Goal: Task Accomplishment & Management: Manage account settings

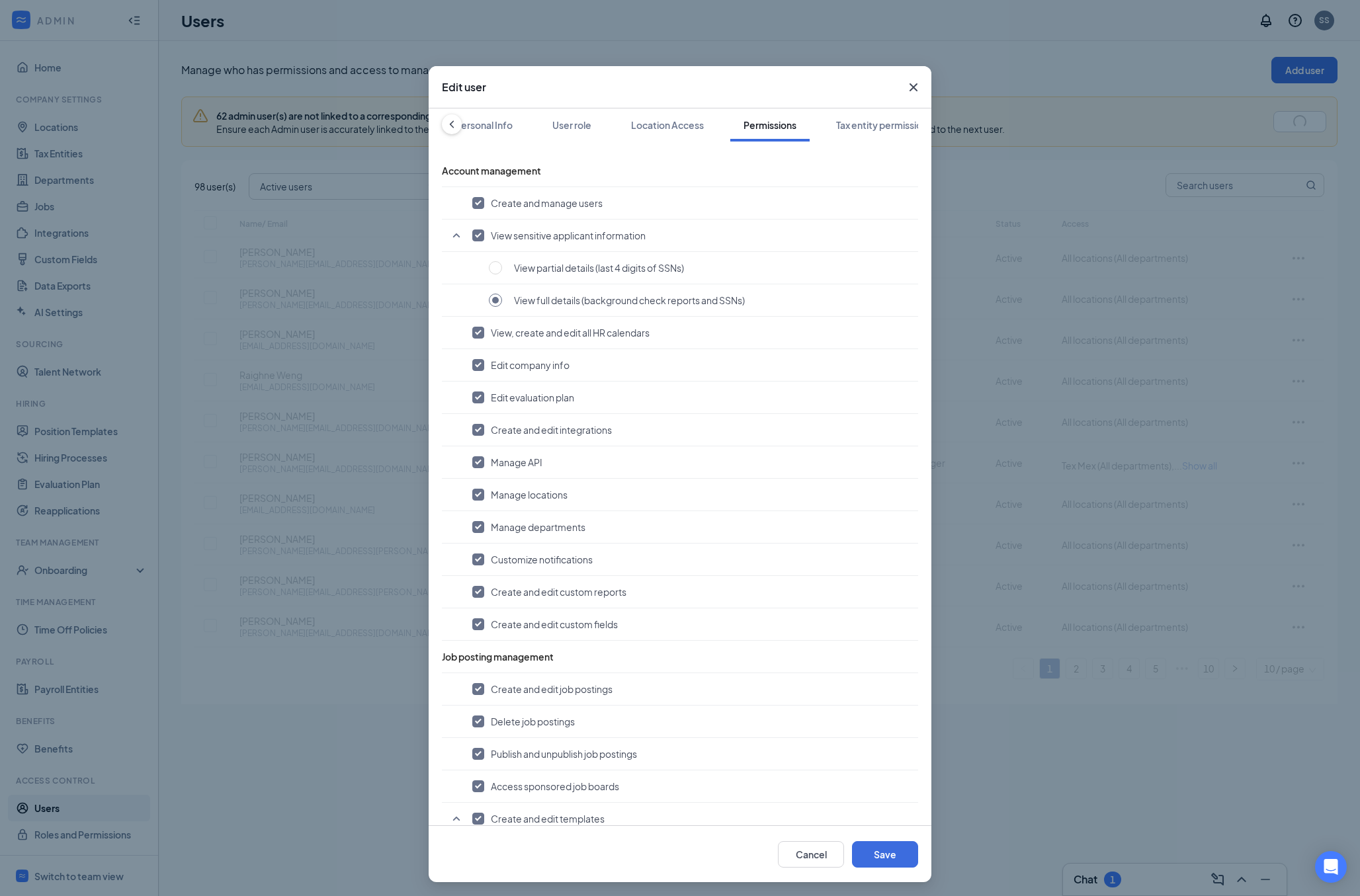
scroll to position [0, 144]
click at [448, 121] on icon "ChevronLeft" at bounding box center [451, 124] width 13 height 13
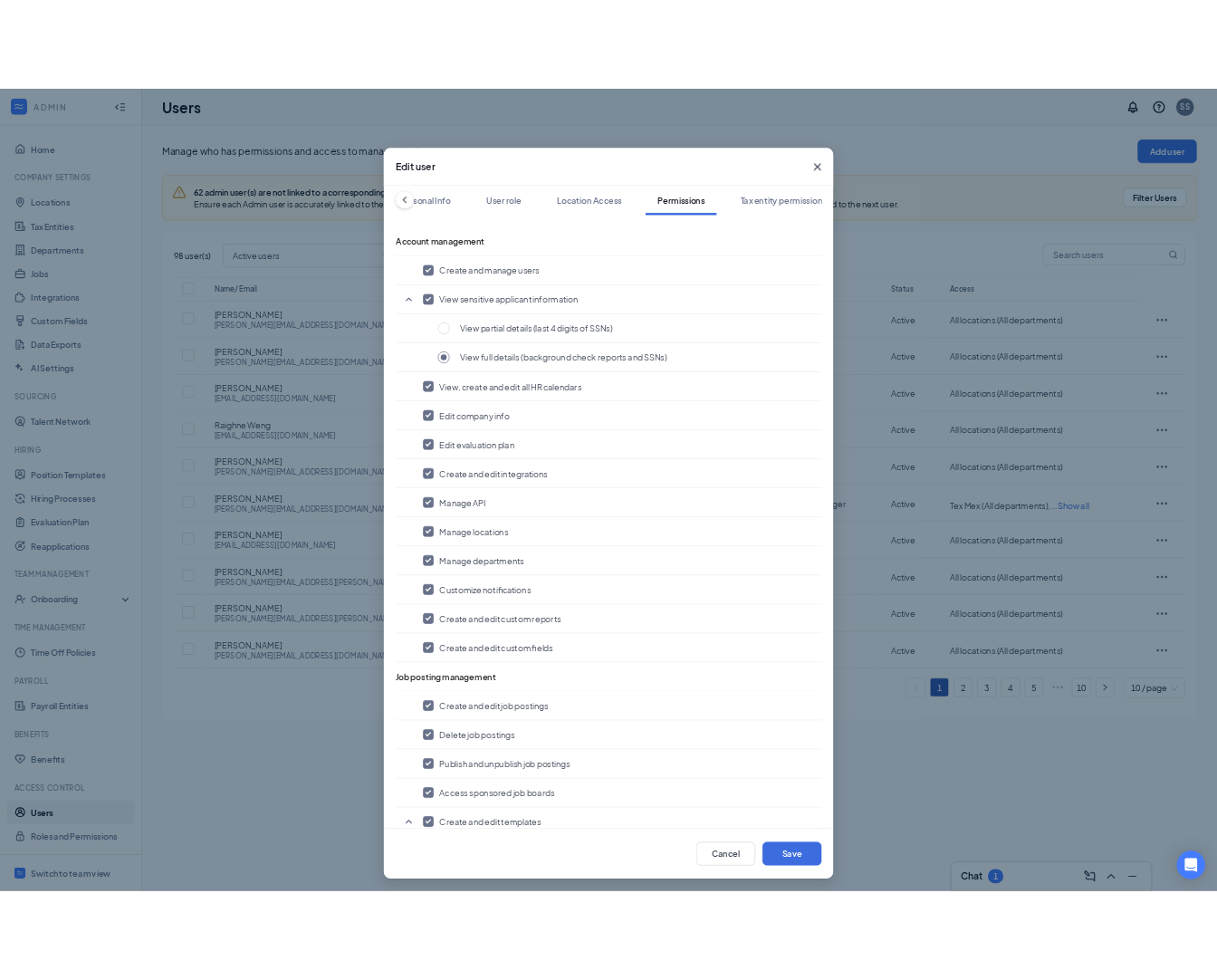
scroll to position [0, 0]
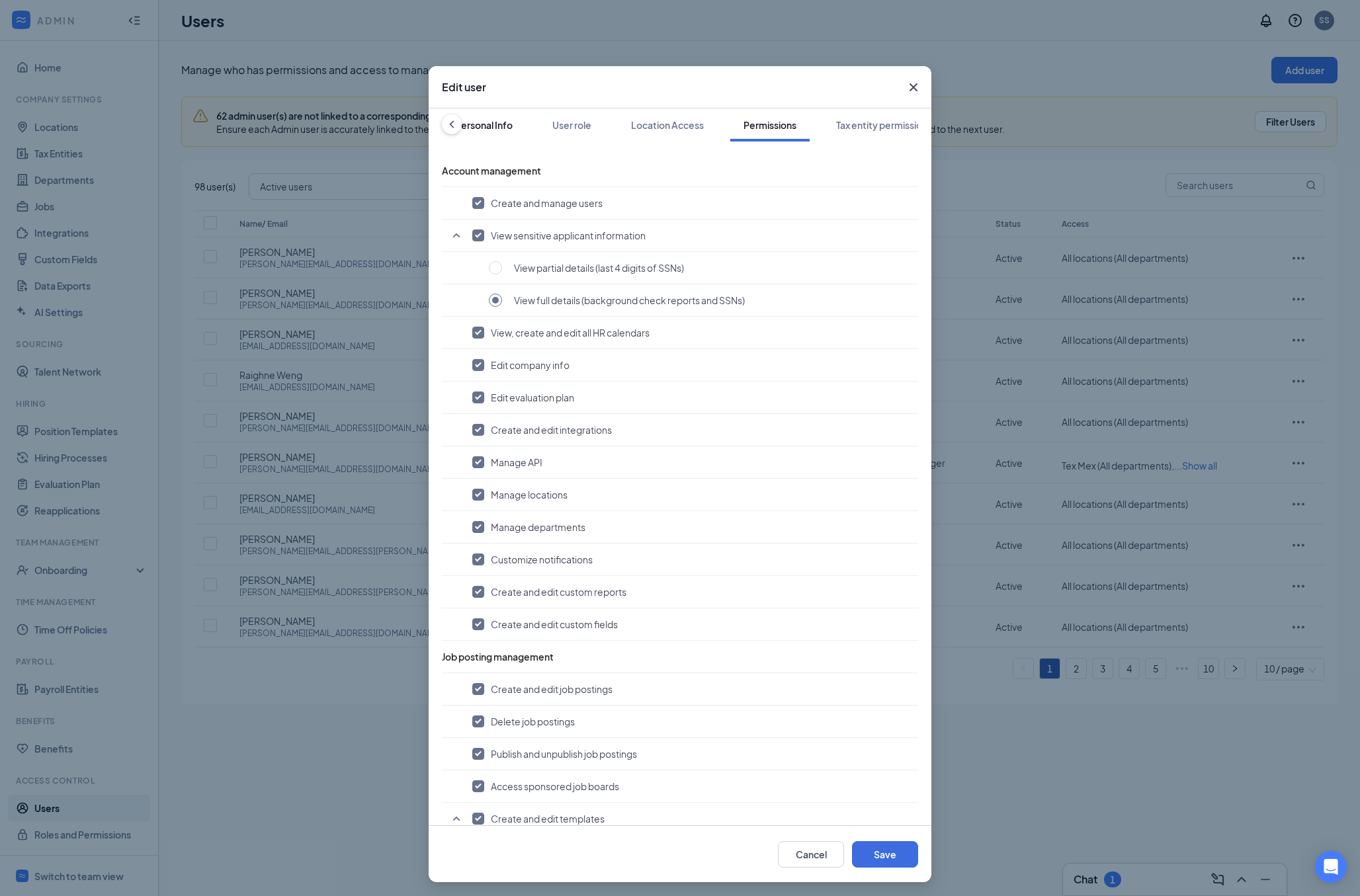
click at [451, 124] on button "Personal Info" at bounding box center [484, 125] width 84 height 33
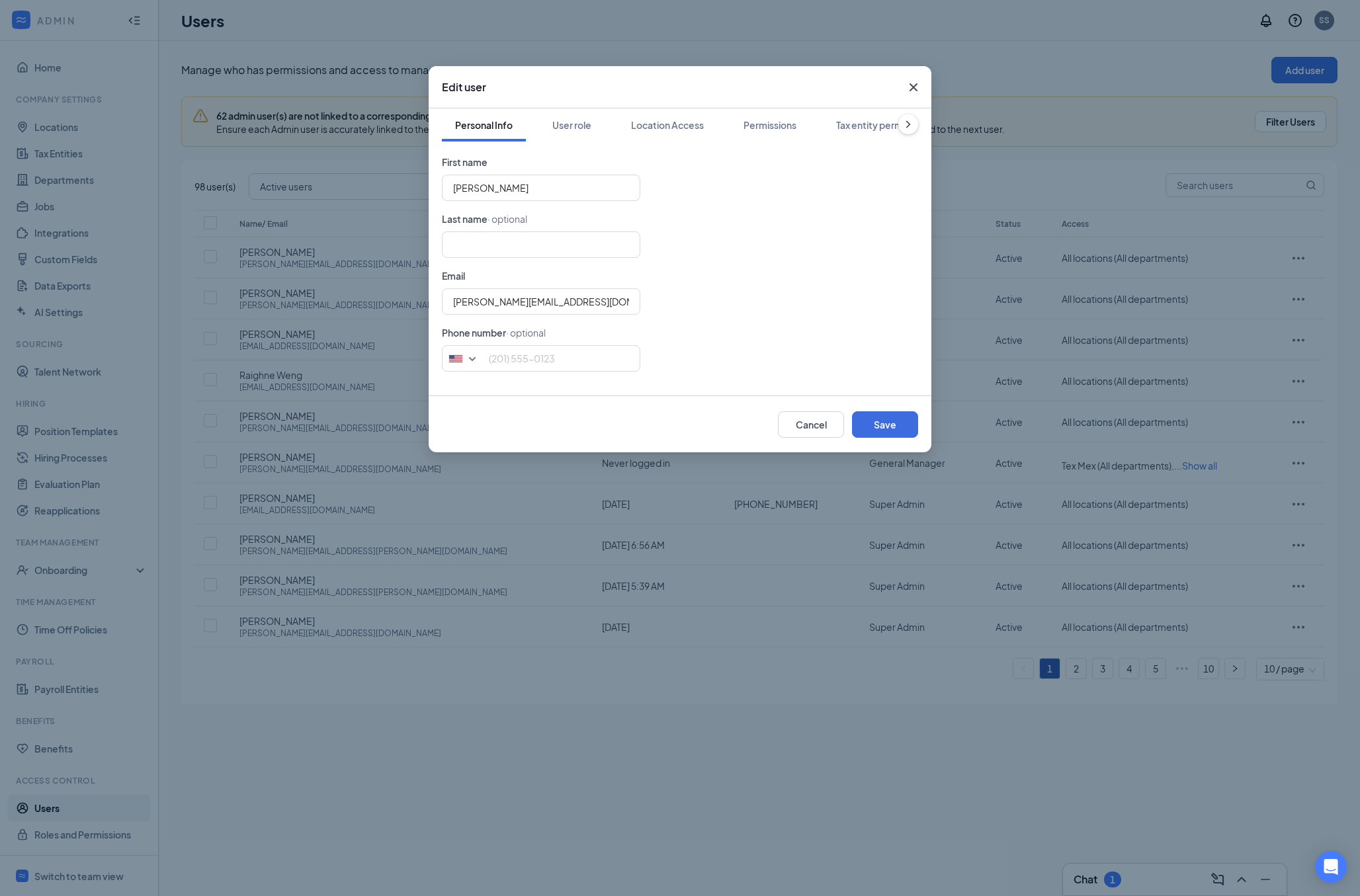
click at [904, 75] on span "Close" at bounding box center [914, 88] width 36 height 36
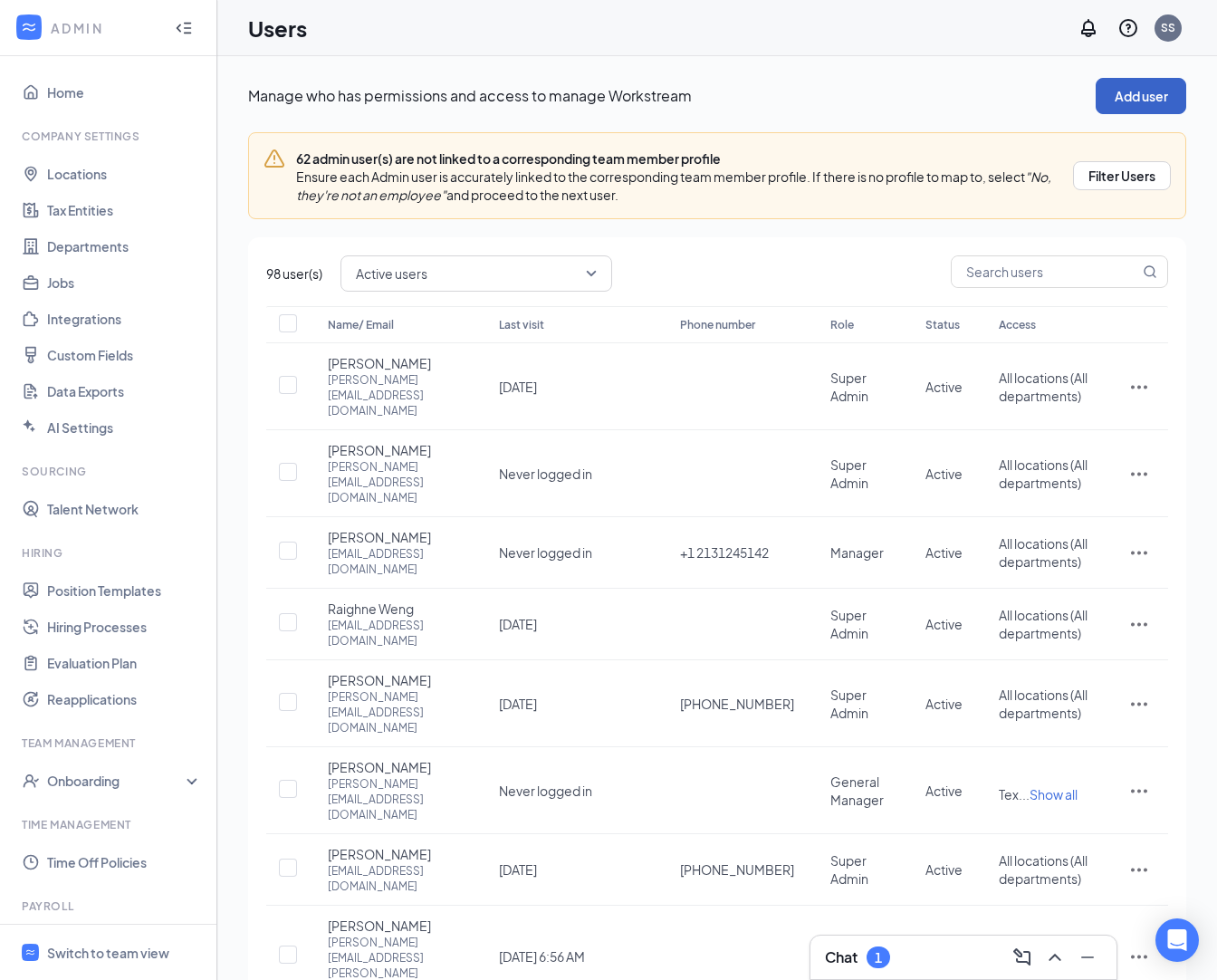
click at [1139, 111] on button "Add user" at bounding box center [1141, 95] width 91 height 36
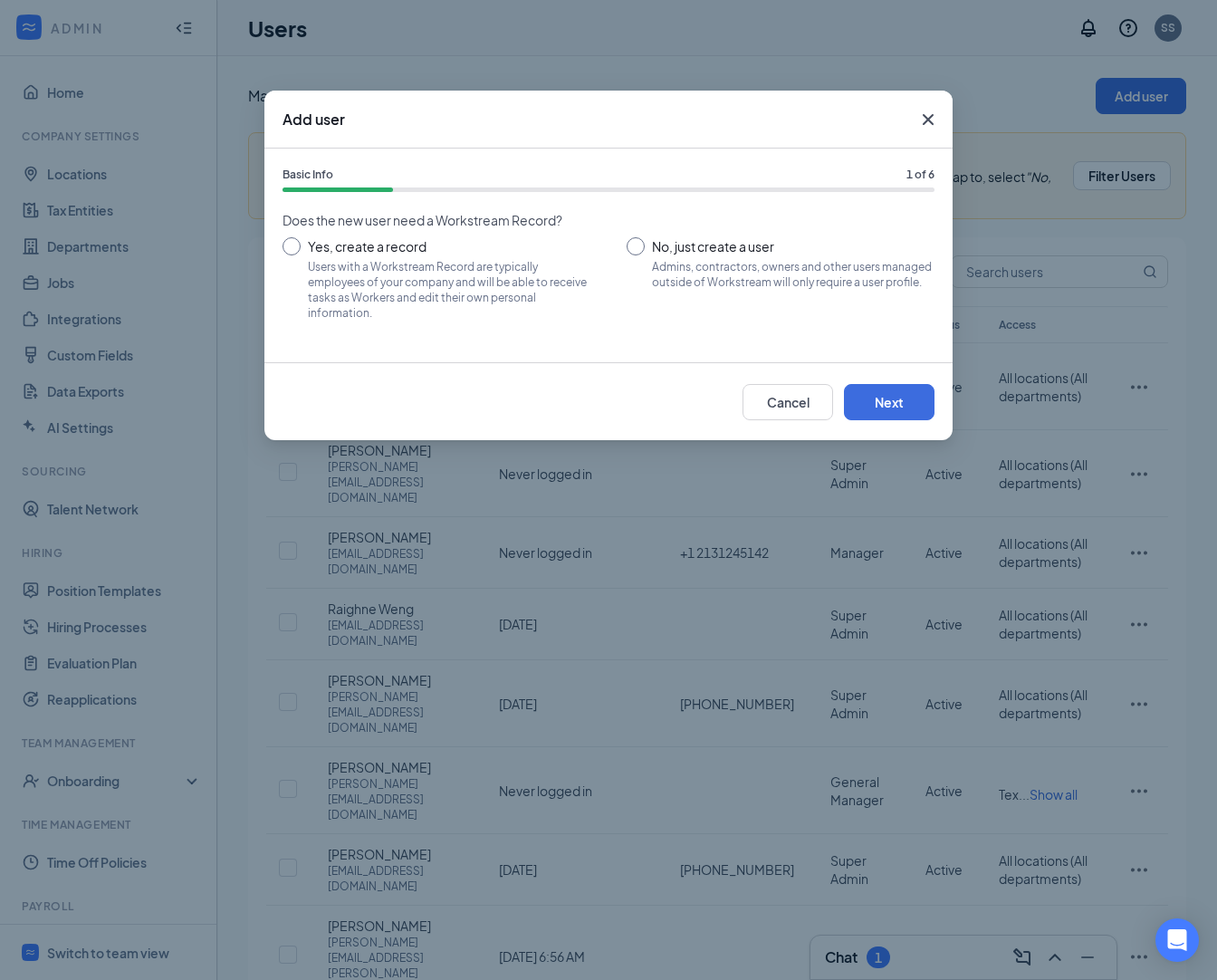
click at [372, 251] on input "Yes, create a record Users with a Workstream Record are typically employees of …" at bounding box center [436, 277] width 308 height 82
radio input "true"
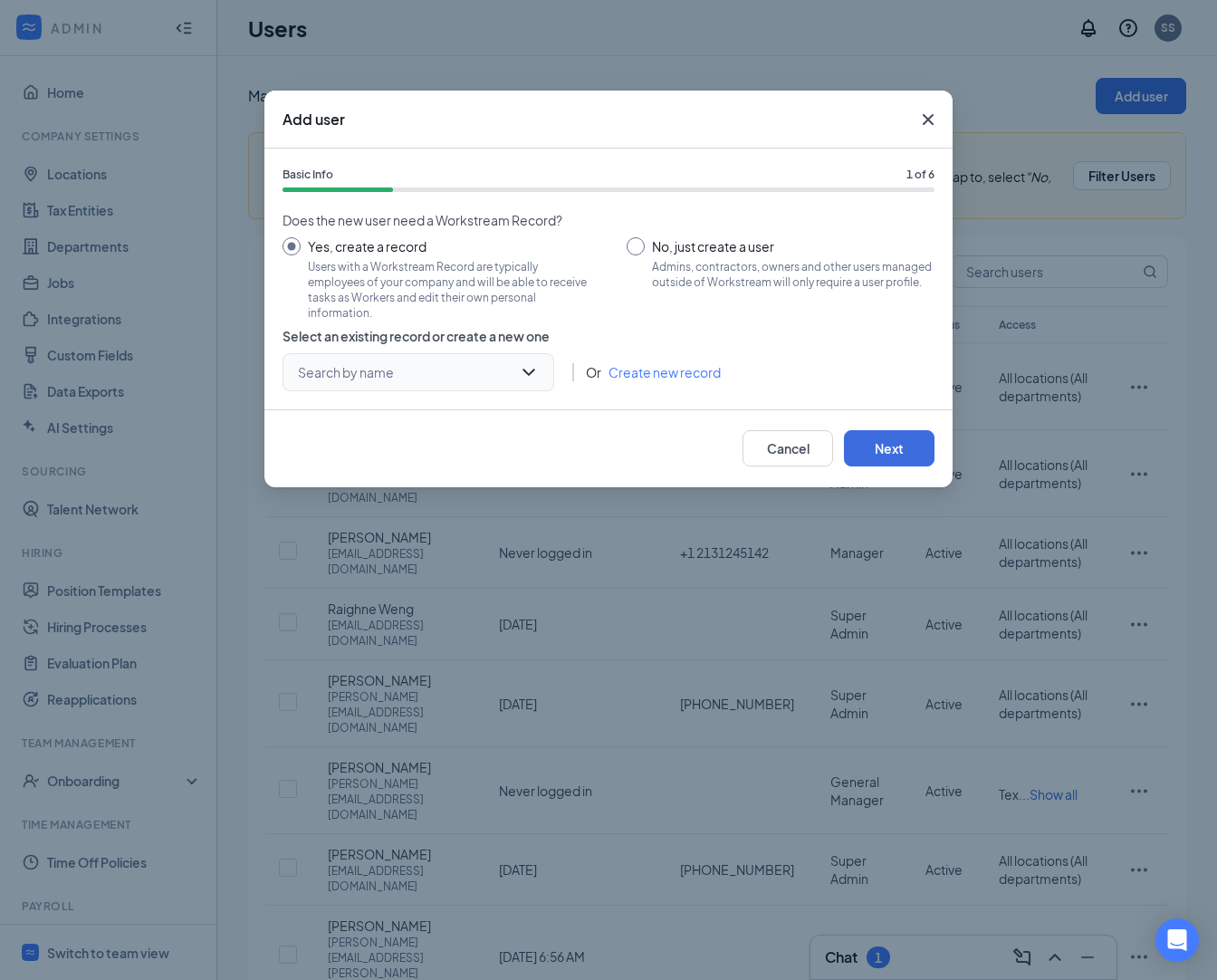
click at [407, 381] on input "search" at bounding box center [411, 372] width 237 height 36
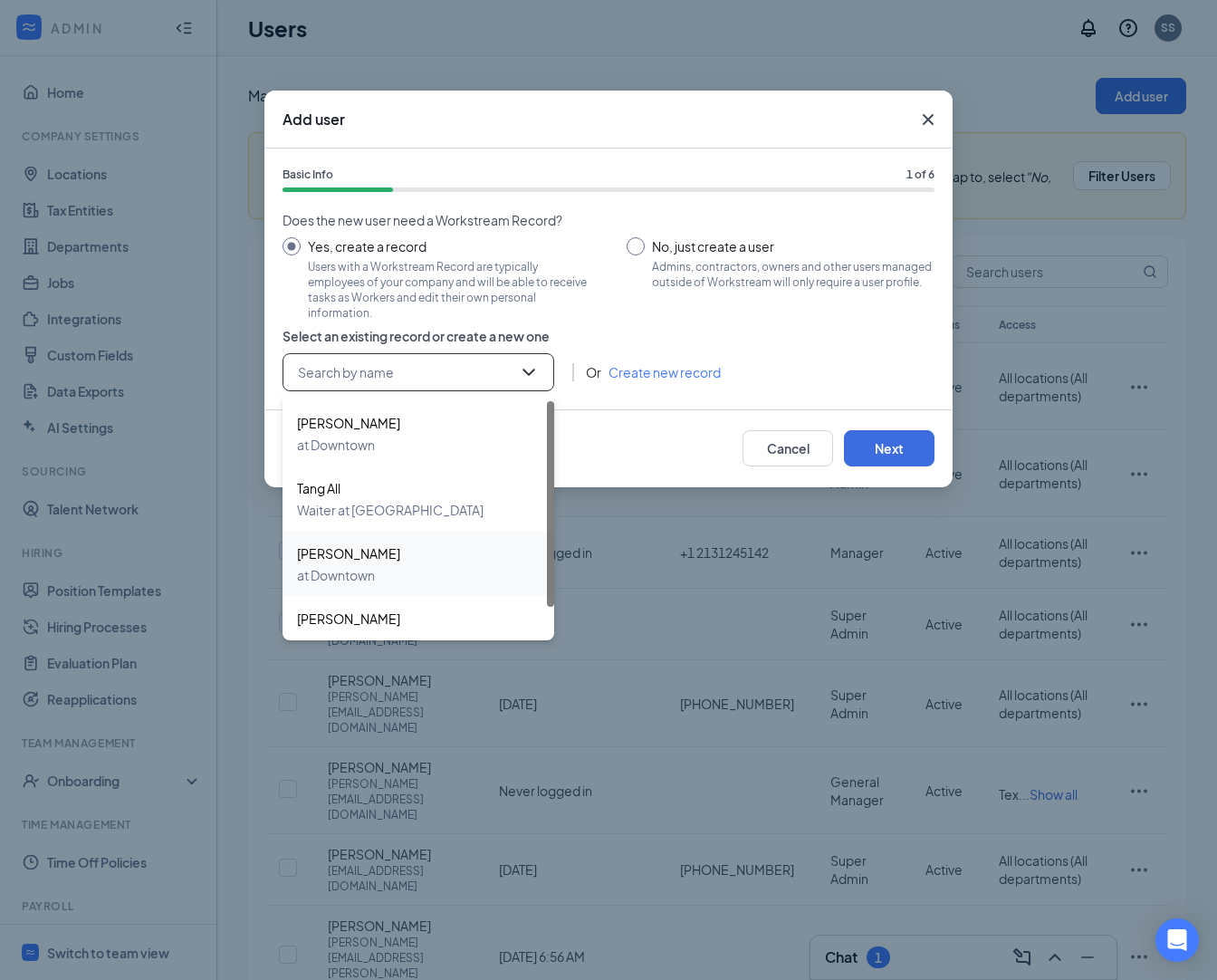
click at [377, 578] on div "[PERSON_NAME] at Downtown" at bounding box center [418, 564] width 243 height 43
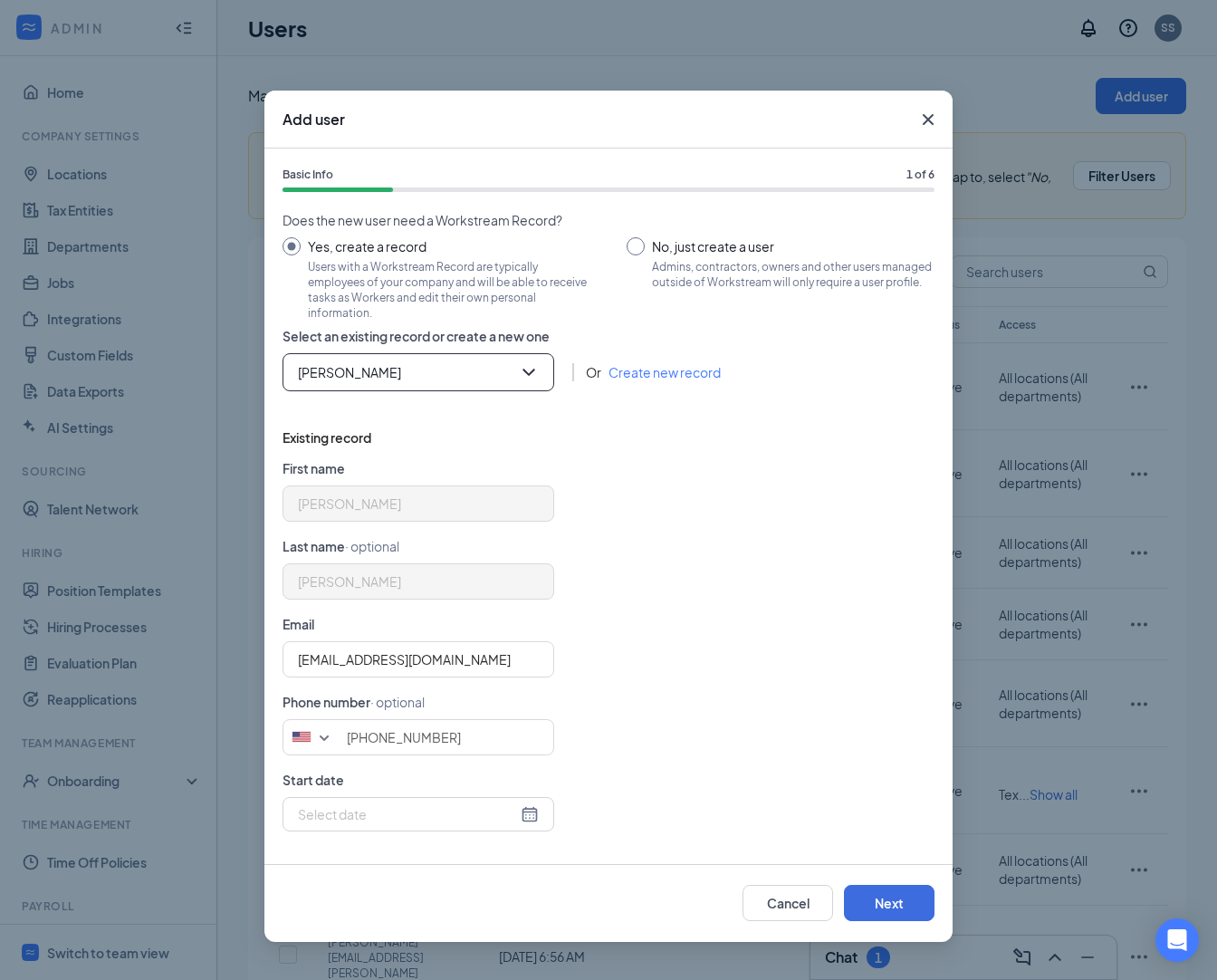
click at [933, 119] on icon "Cross" at bounding box center [928, 119] width 22 height 22
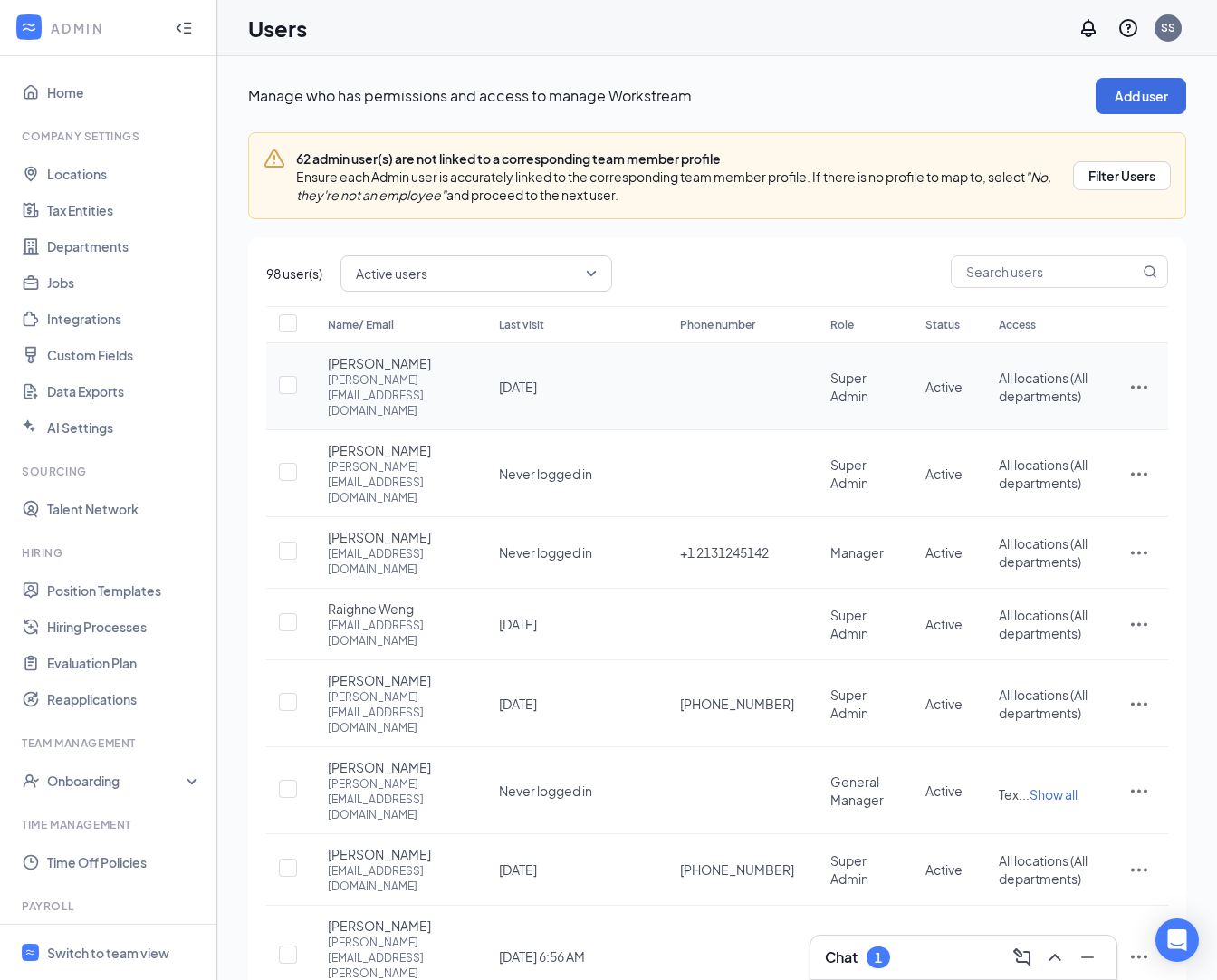
click at [1131, 386] on icon "ActionsIcon" at bounding box center [1139, 387] width 22 height 22
click at [1095, 408] on li "Edit user" at bounding box center [1078, 420] width 142 height 41
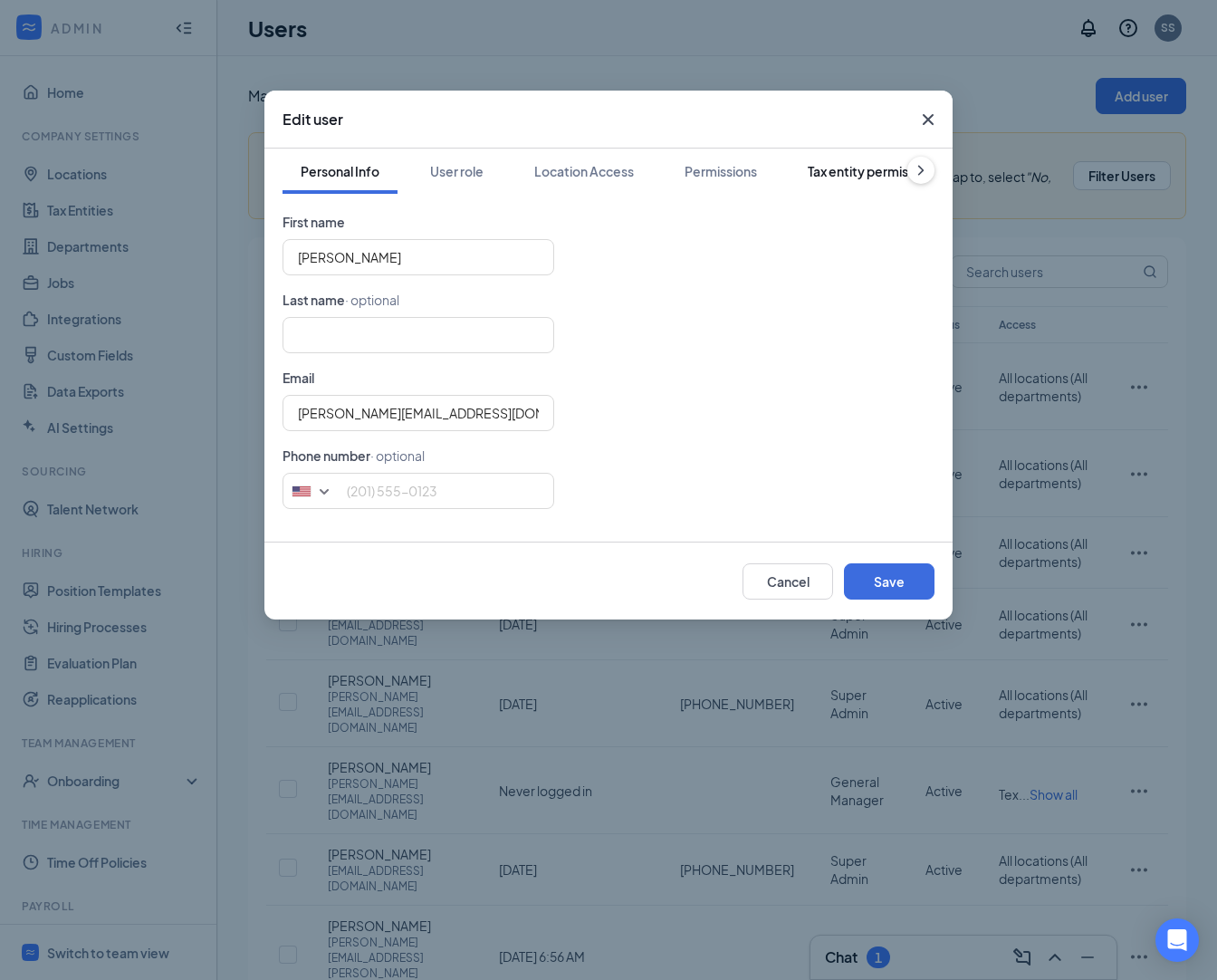
scroll to position [0, 179]
click at [879, 188] on button "Link team profile" at bounding box center [866, 171] width 137 height 45
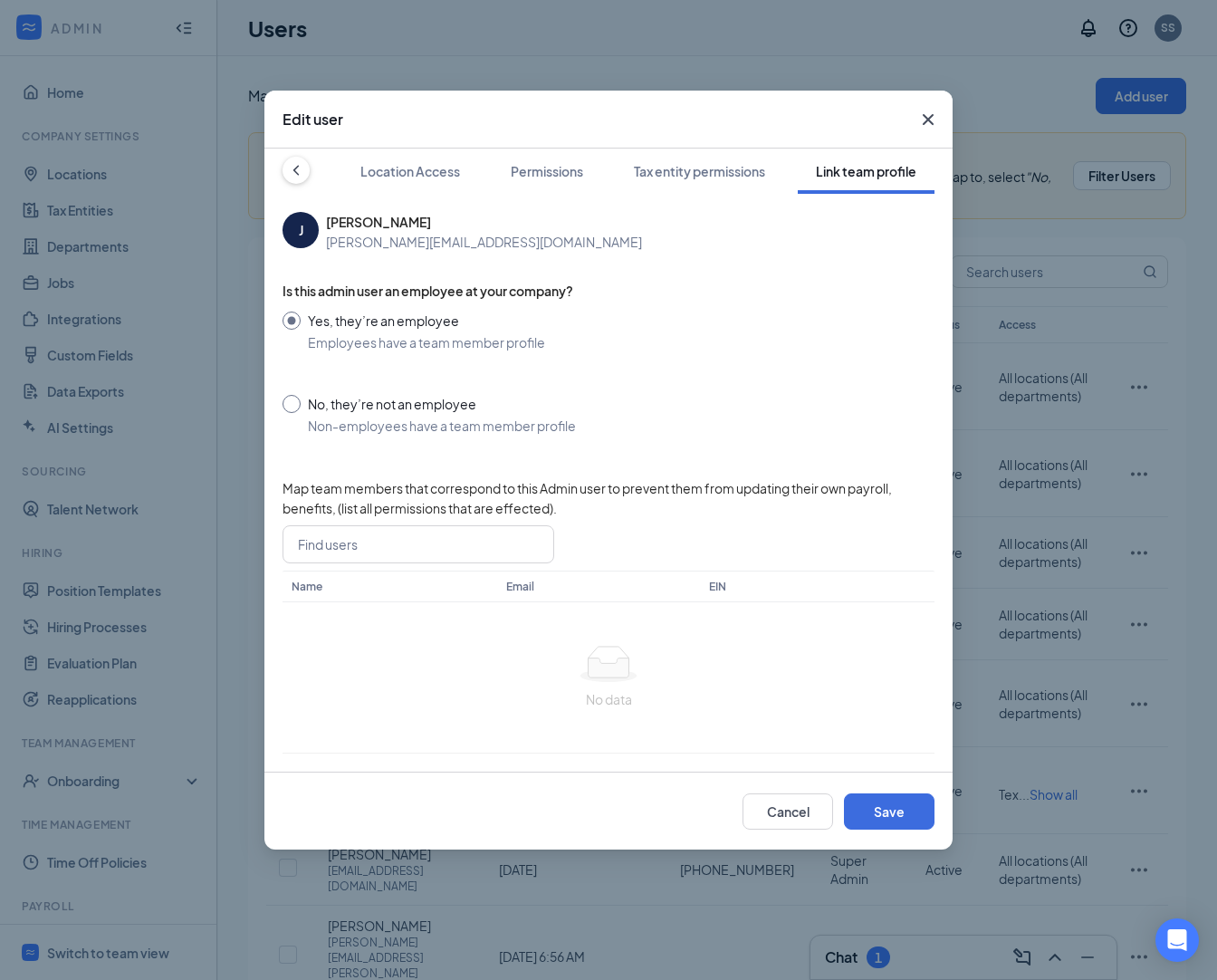
click at [397, 517] on span "Map team members that correspond to this Admin user to prevent them from updati…" at bounding box center [608, 498] width 652 height 40
click at [373, 544] on input "search" at bounding box center [411, 544] width 237 height 36
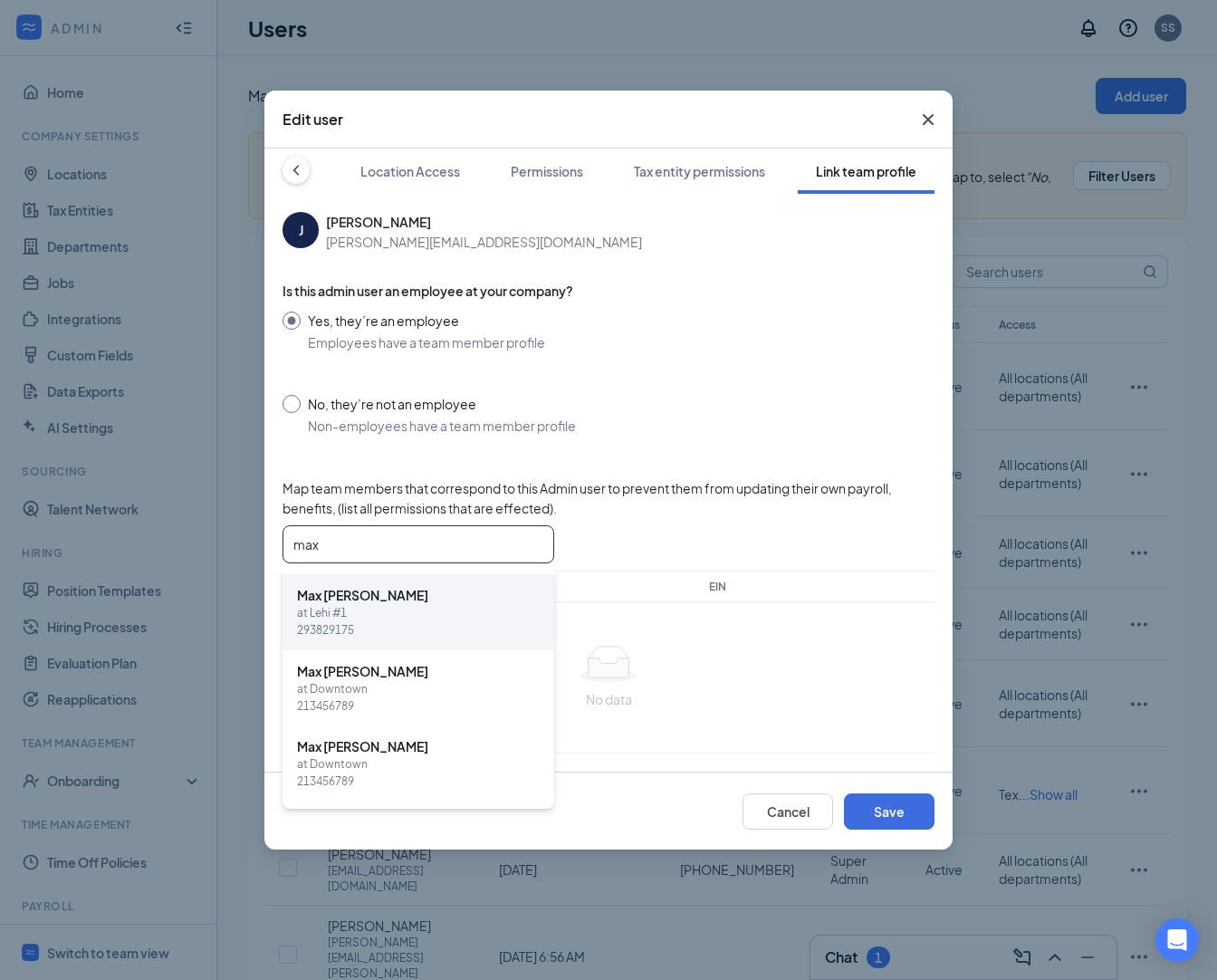
type input "max"
click at [444, 610] on span "at Lehi #1" at bounding box center [418, 613] width 243 height 17
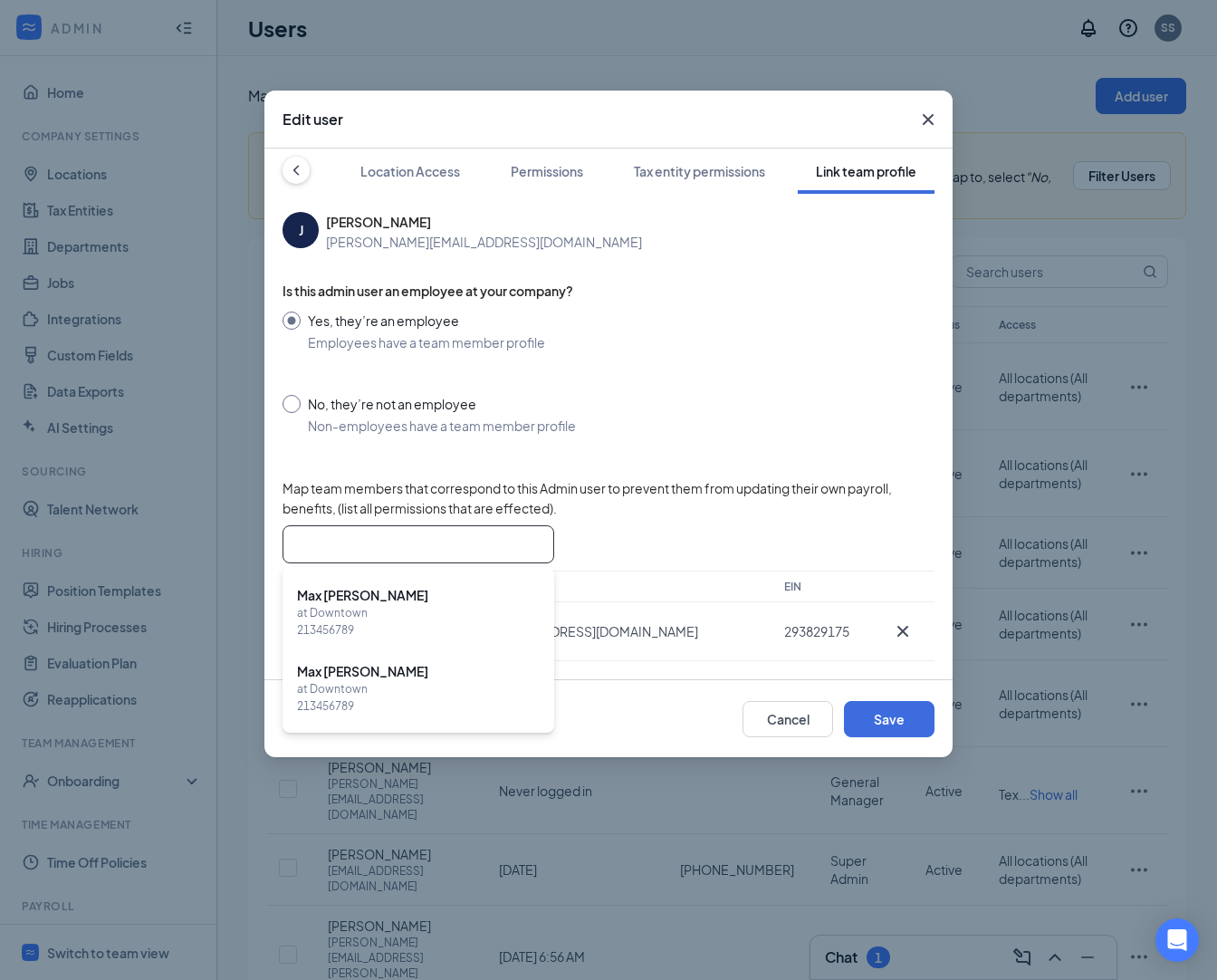
click at [756, 410] on input "No, they’re not an employee [DEMOGRAPHIC_DATA] have a team member profile" at bounding box center [608, 414] width 652 height 40
radio input "true"
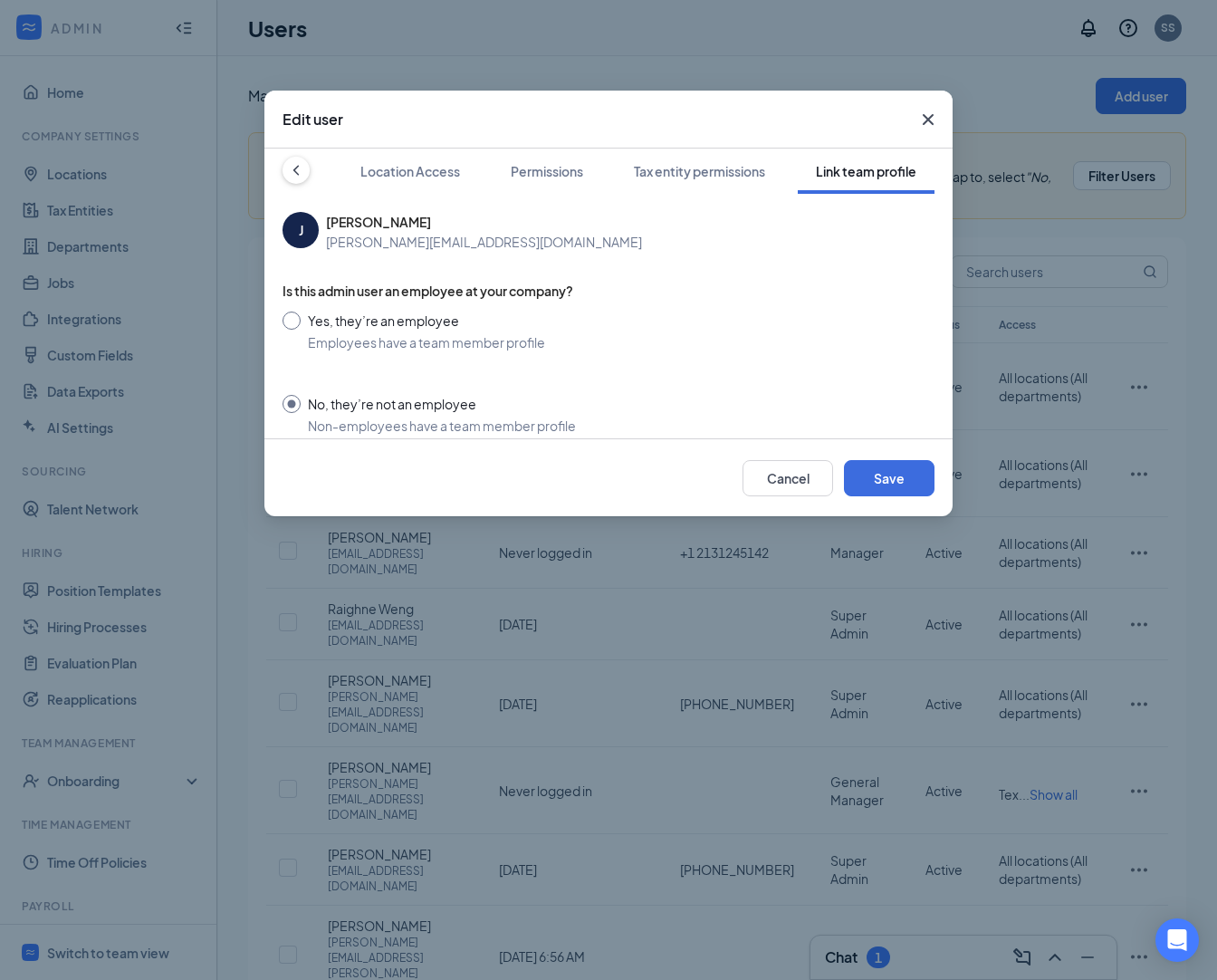
click at [436, 343] on input "Yes, they’re an employee Employees have a team member profile" at bounding box center [608, 332] width 652 height 40
radio input "true"
radio input "false"
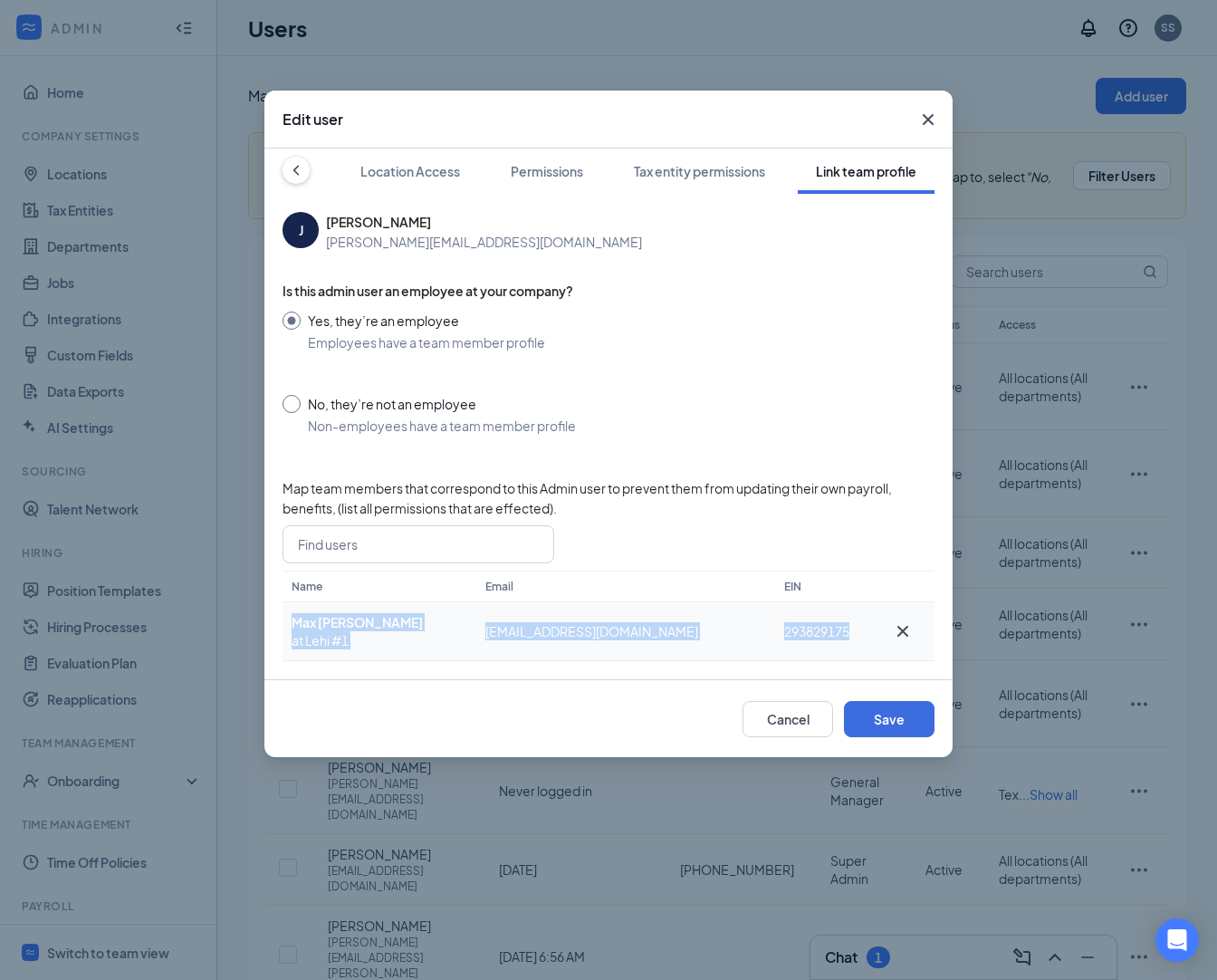
drag, startPoint x: 293, startPoint y: 623, endPoint x: 717, endPoint y: 651, distance: 424.9
click at [717, 651] on tr "[PERSON_NAME] at Lehi #1 [EMAIL_ADDRESS][DOMAIN_NAME] 293829175" at bounding box center [608, 632] width 652 height 59
click at [636, 628] on td "[EMAIL_ADDRESS][DOMAIN_NAME]" at bounding box center [626, 632] width 299 height 59
click at [330, 617] on span "[PERSON_NAME]" at bounding box center [379, 622] width 176 height 18
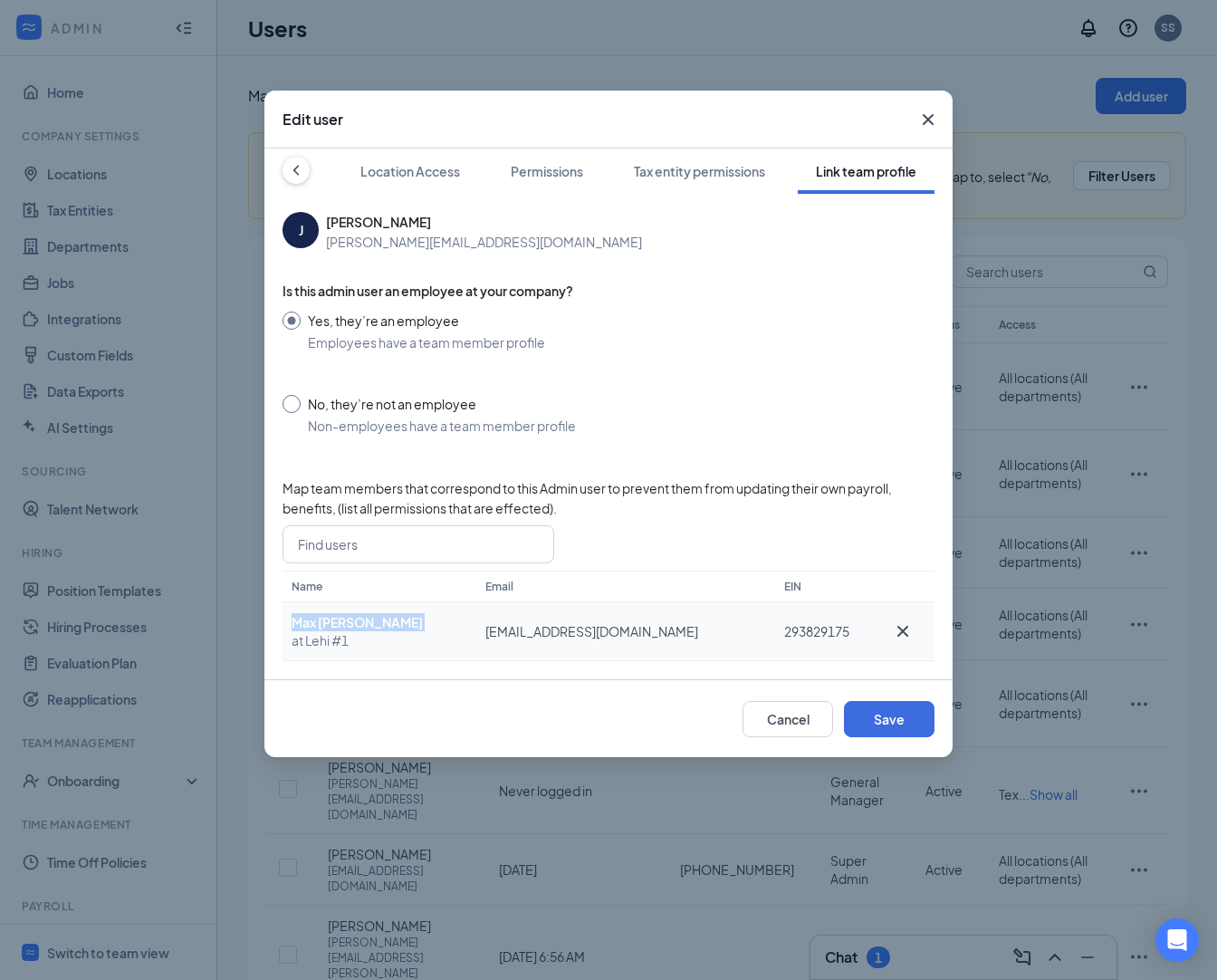
click at [330, 617] on span "[PERSON_NAME]" at bounding box center [379, 622] width 176 height 18
click at [534, 609] on td "[EMAIL_ADDRESS][DOMAIN_NAME]" at bounding box center [626, 632] width 299 height 59
click at [532, 621] on td "[EMAIL_ADDRESS][DOMAIN_NAME]" at bounding box center [626, 632] width 299 height 59
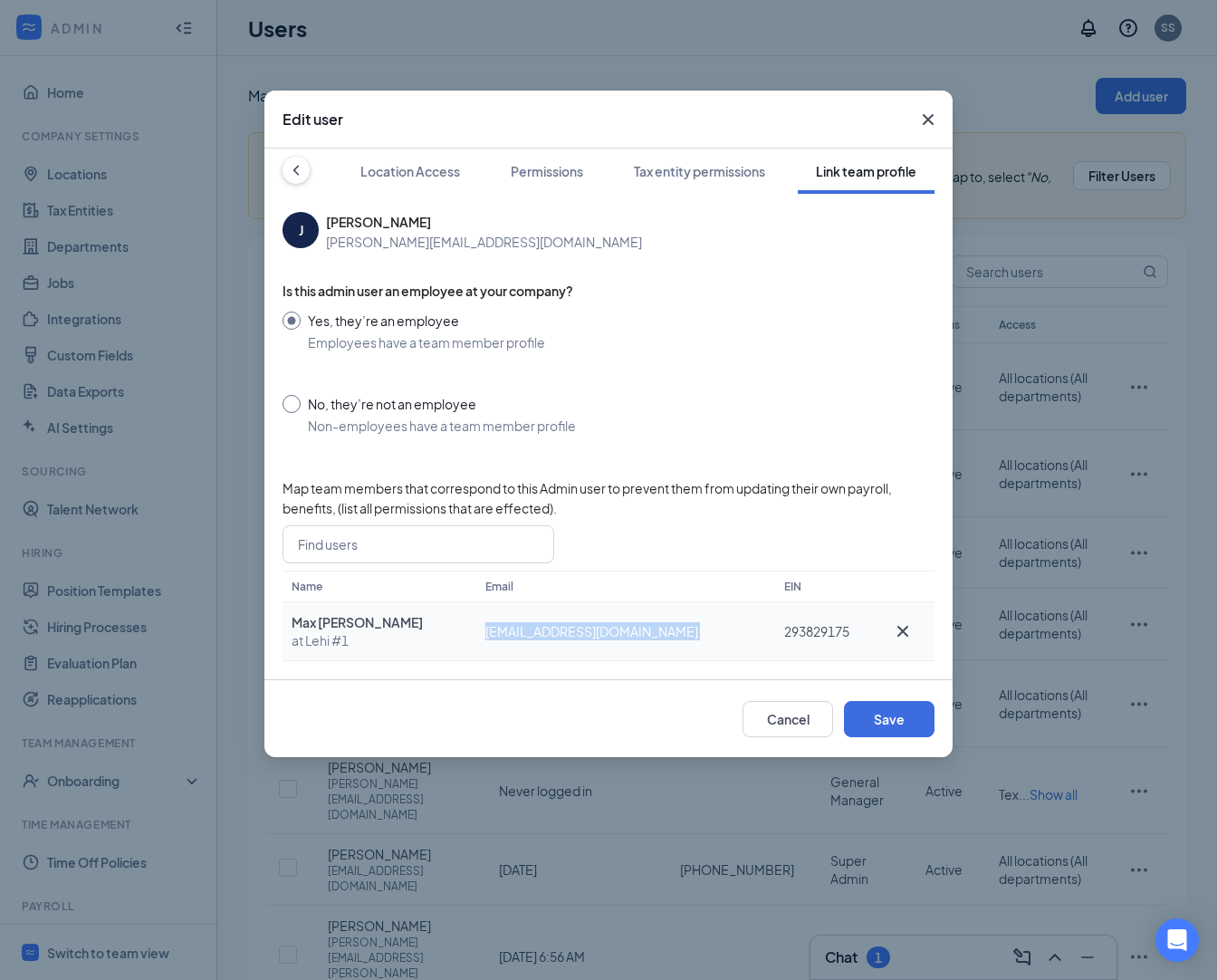
click at [532, 621] on td "[EMAIL_ADDRESS][DOMAIN_NAME]" at bounding box center [626, 632] width 299 height 59
click at [640, 635] on td "[EMAIL_ADDRESS][DOMAIN_NAME]" at bounding box center [626, 632] width 299 height 59
click at [897, 634] on icon "Cross" at bounding box center [902, 631] width 11 height 11
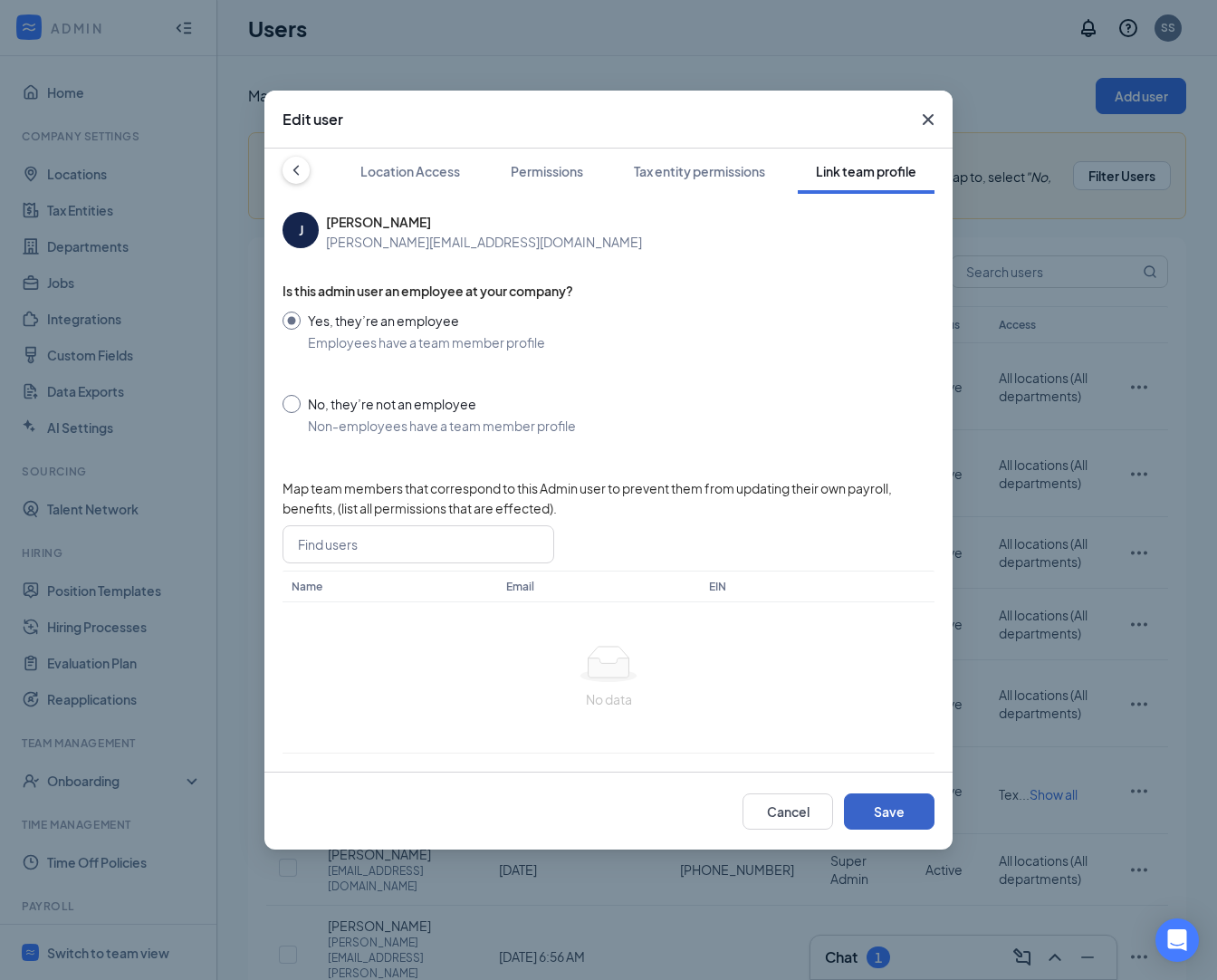
click at [863, 804] on button "Save" at bounding box center [889, 811] width 91 height 36
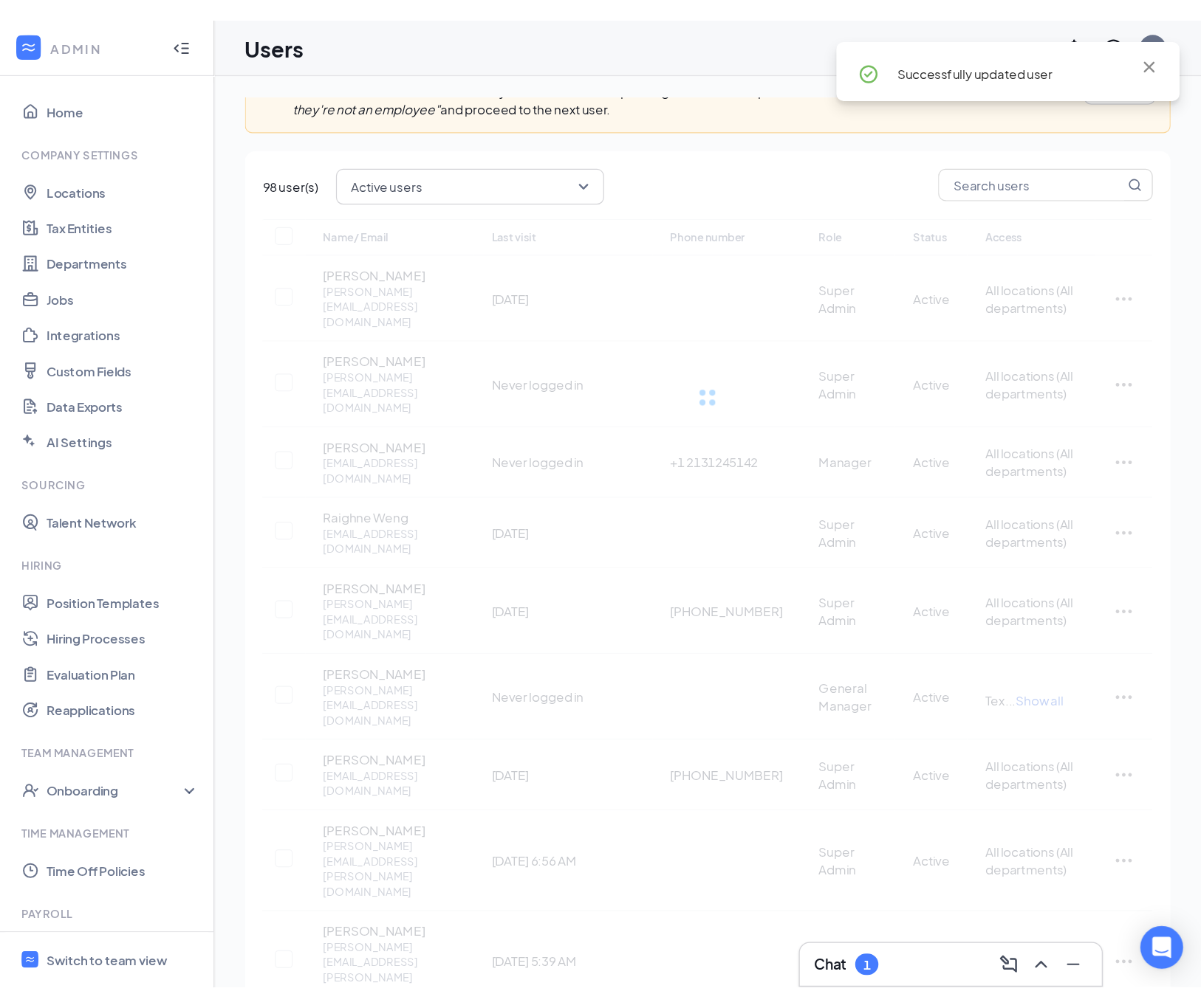
scroll to position [0, 0]
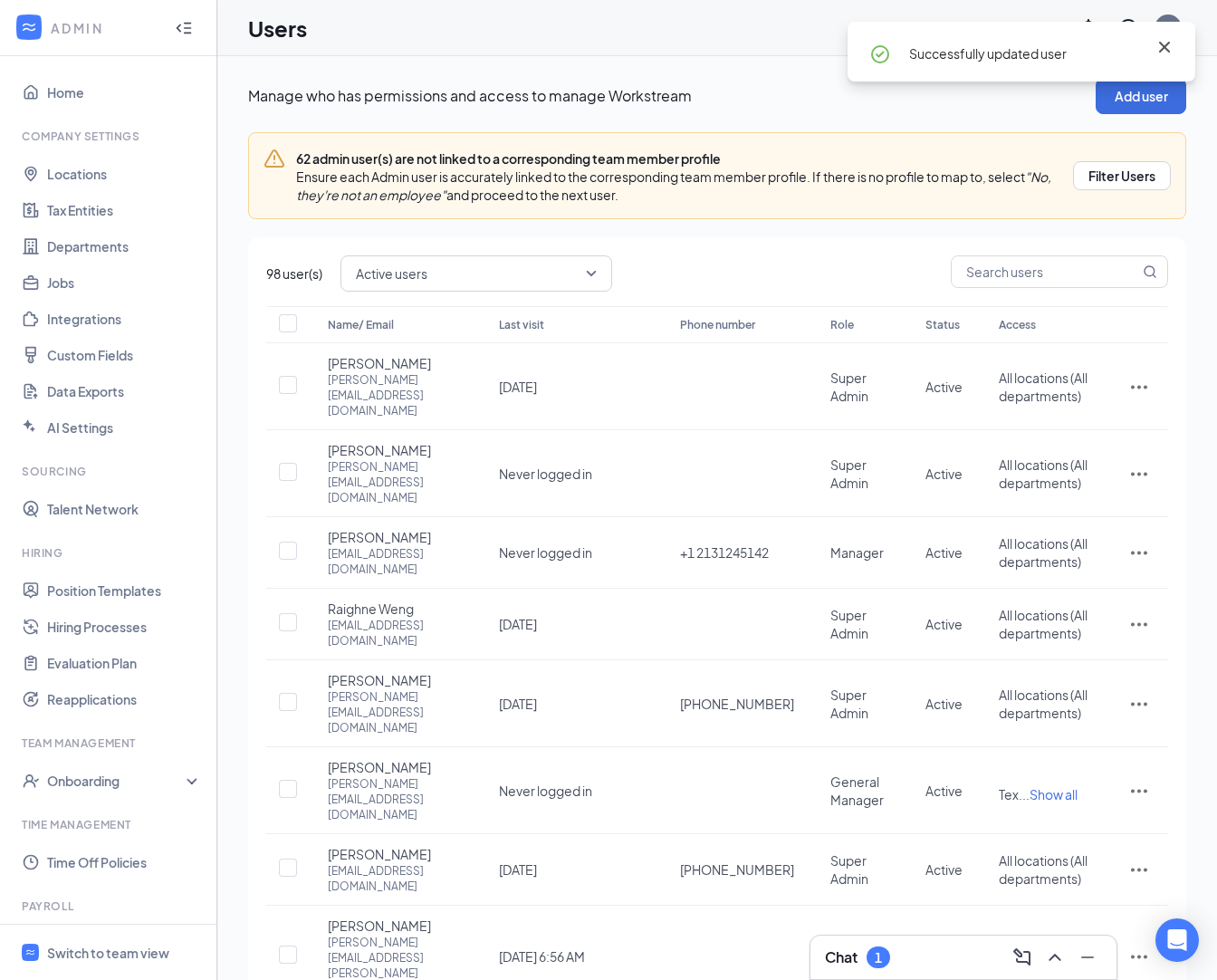
click at [1170, 44] on icon "Cross" at bounding box center [1165, 47] width 22 height 22
